Goal: Find specific page/section: Find specific page/section

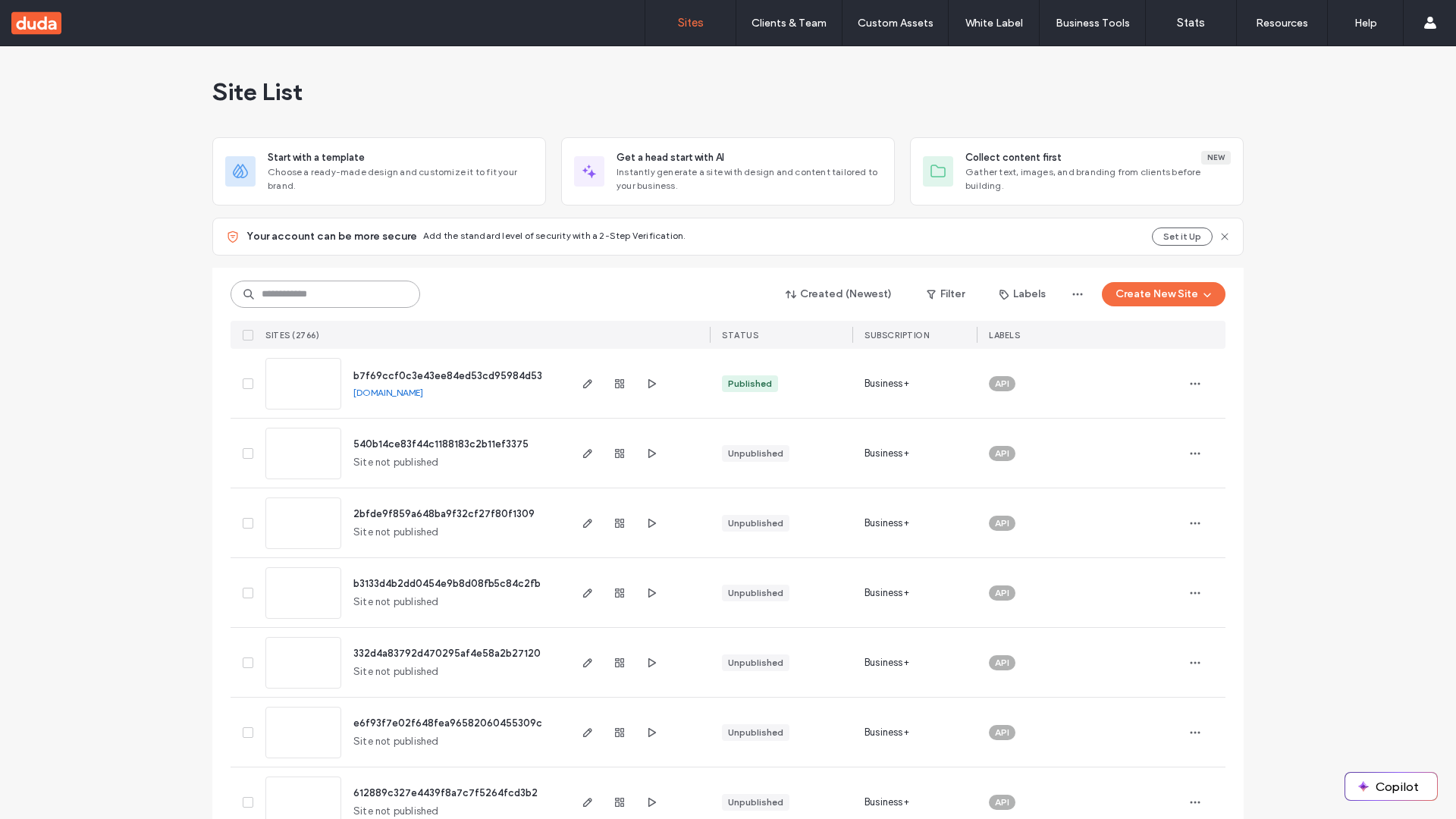
click at [325, 294] on input at bounding box center [325, 294] width 189 height 27
type input "**********"
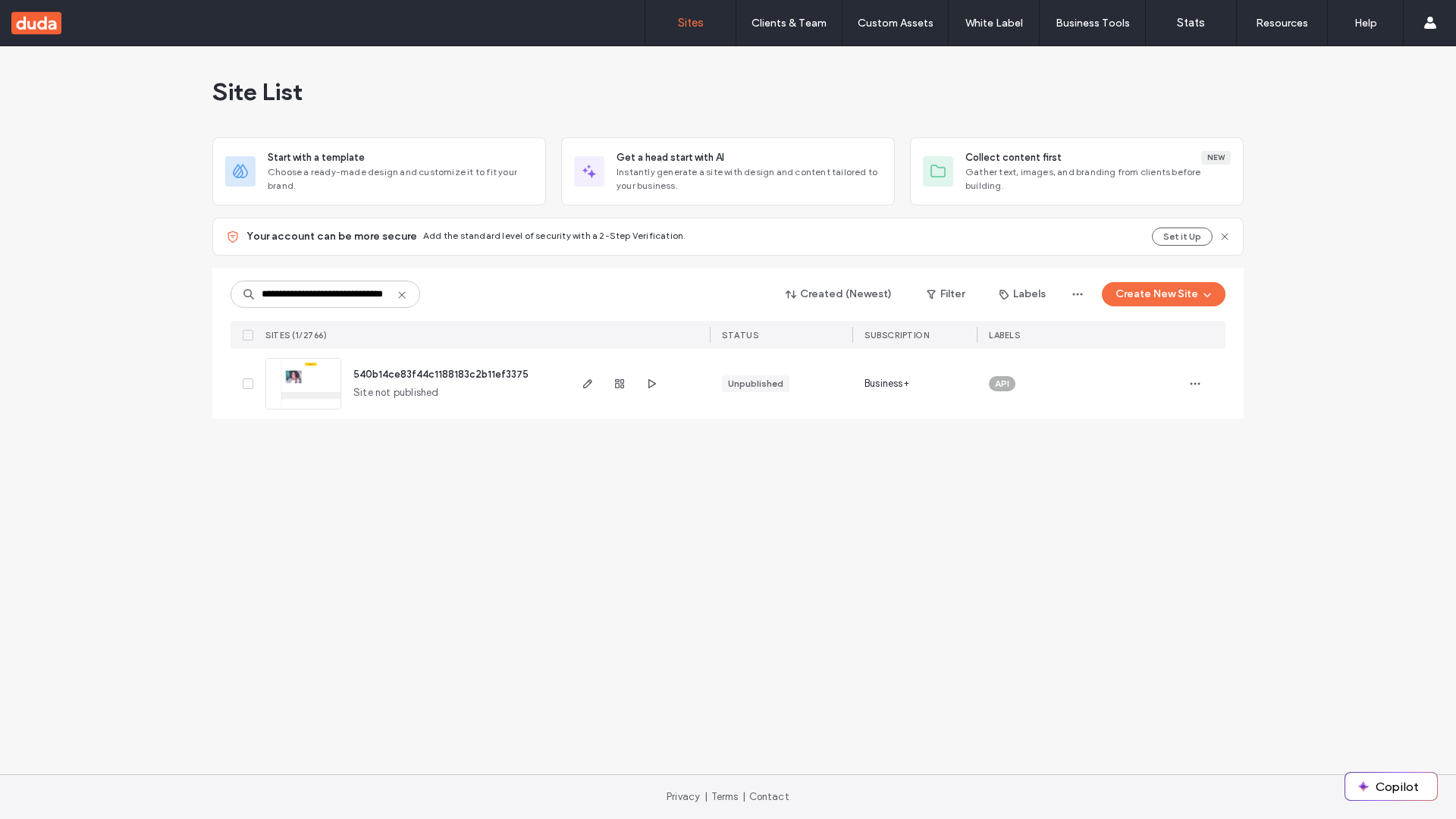
click at [442, 374] on span "540b14ce83f44c1188183c2b11ef3375" at bounding box center [441, 375] width 175 height 12
